Goal: Information Seeking & Learning: Learn about a topic

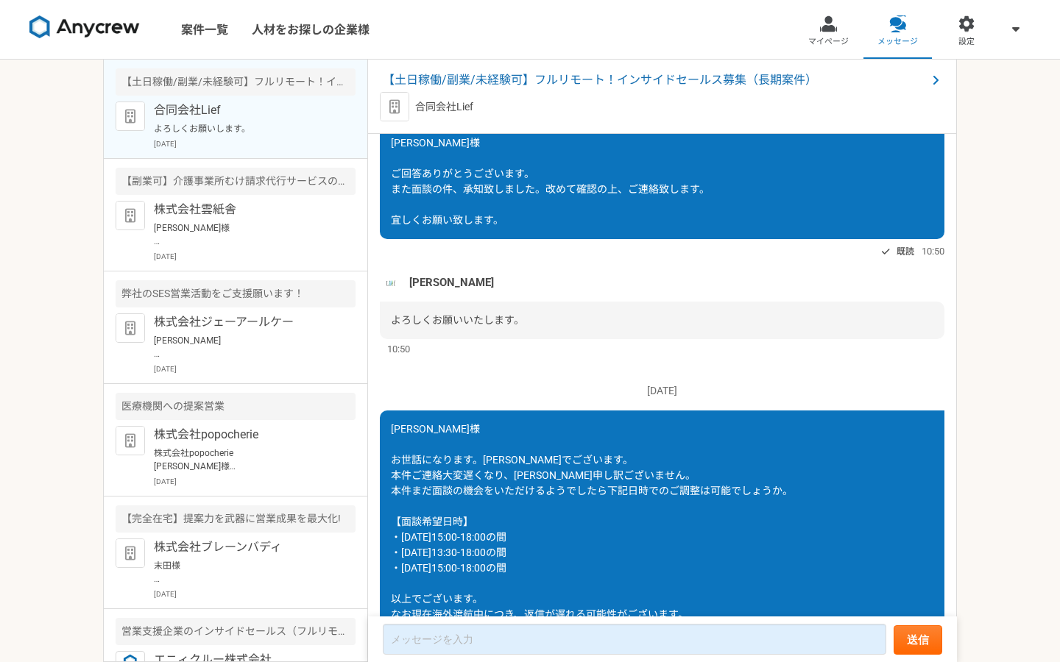
scroll to position [659, 0]
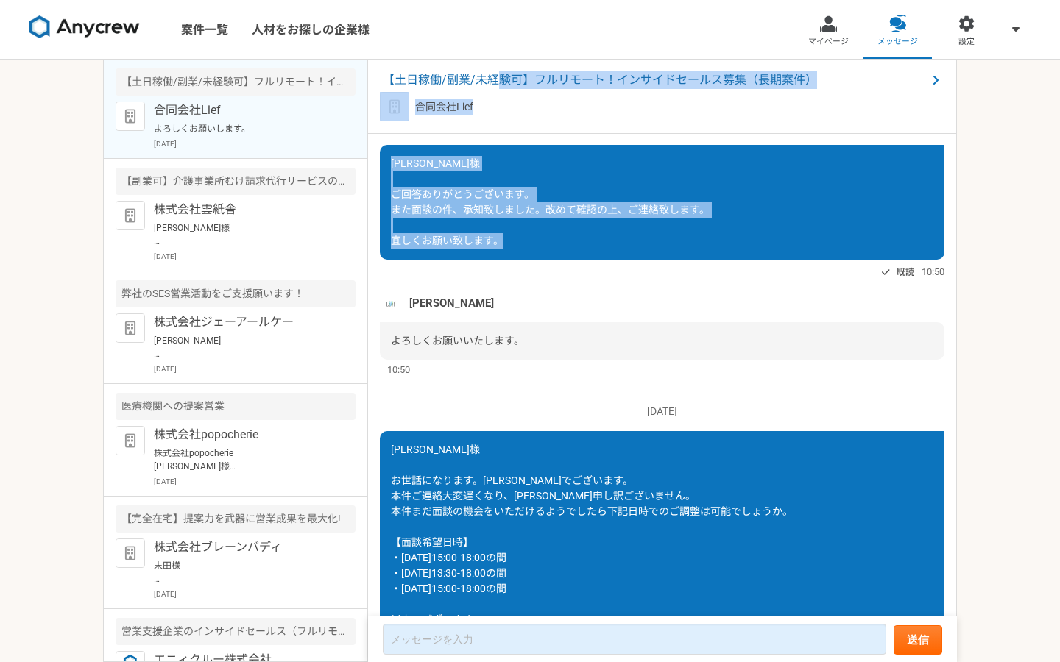
drag, startPoint x: 503, startPoint y: 85, endPoint x: 382, endPoint y: 268, distance: 218.8
click at [382, 268] on article "【土日稼働/副業/未経験可】フルリモート！インサイドセールス募集（長期案件） 合同会社Lief [DATE] [PERSON_NAME]様 恐らく可能だと思い…" at bounding box center [662, 361] width 589 height 603
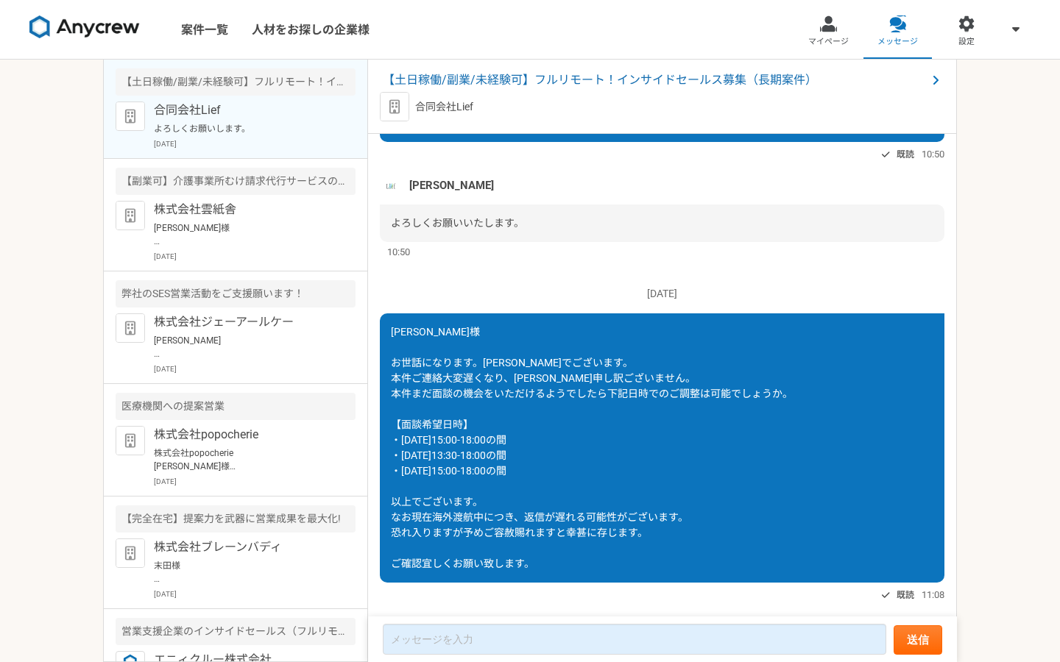
click at [528, 286] on p "[DATE]" at bounding box center [662, 293] width 564 height 15
click at [548, 79] on span "【土日稼働/副業/未経験可】フルリモート！インサイドセールス募集（長期案件）" at bounding box center [655, 80] width 544 height 18
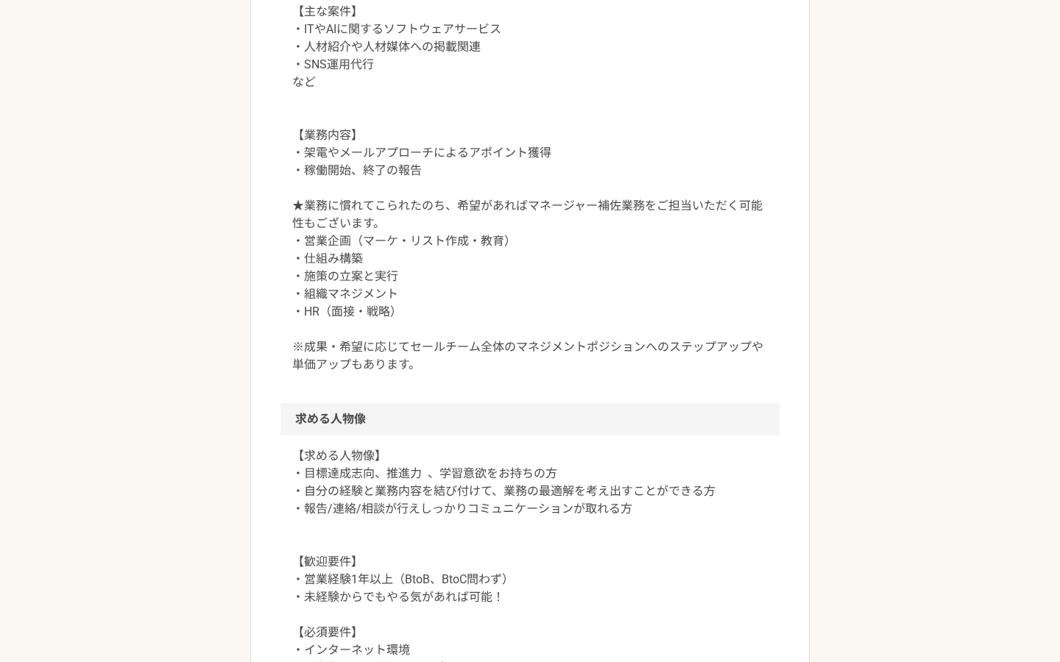
scroll to position [853, 0]
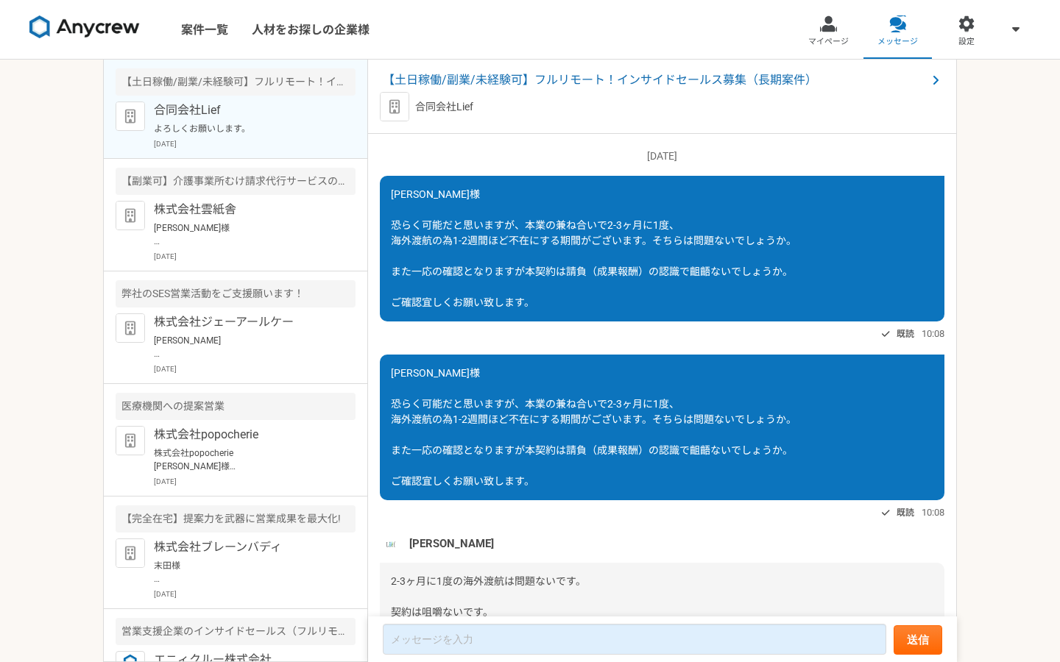
scroll to position [1239, 0]
